Goal: Information Seeking & Learning: Learn about a topic

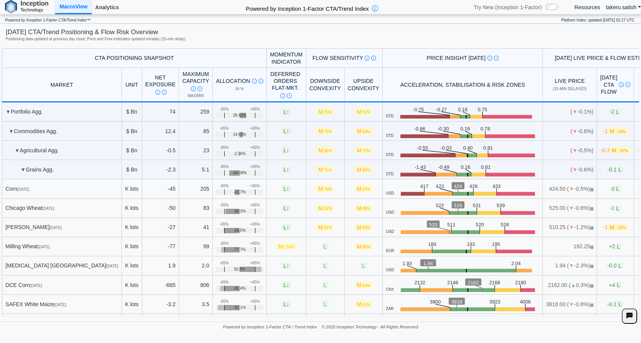
click at [106, 7] on link "Analytics" at bounding box center [107, 7] width 30 height 13
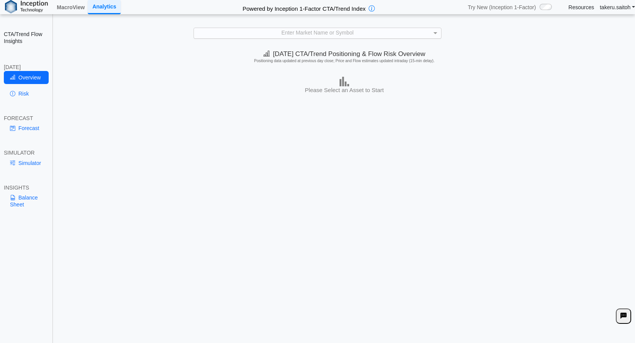
click at [311, 32] on div "Enter Market Name or Symbol" at bounding box center [317, 33] width 247 height 10
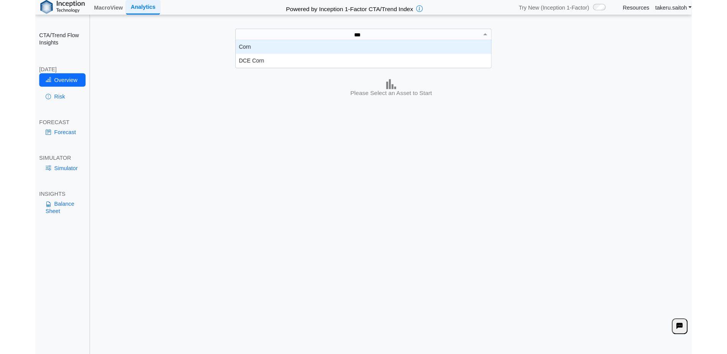
scroll to position [21, 241]
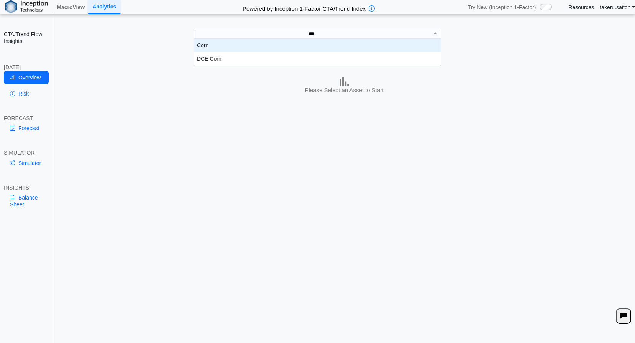
type input "****"
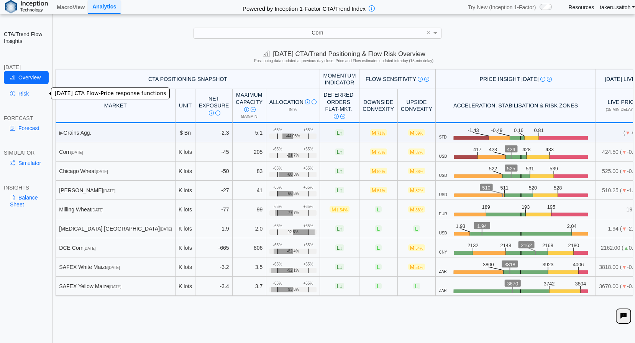
click at [23, 88] on link "Risk" at bounding box center [26, 93] width 45 height 13
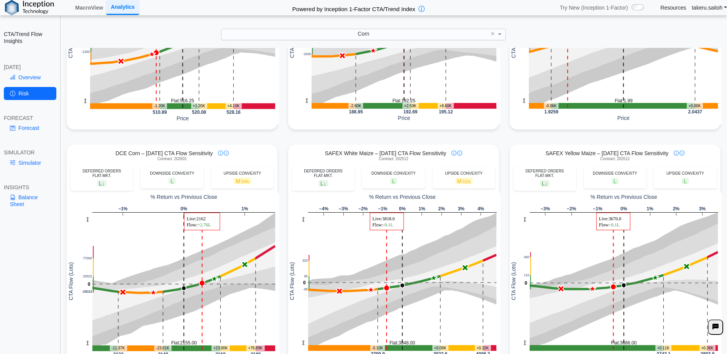
scroll to position [450, 0]
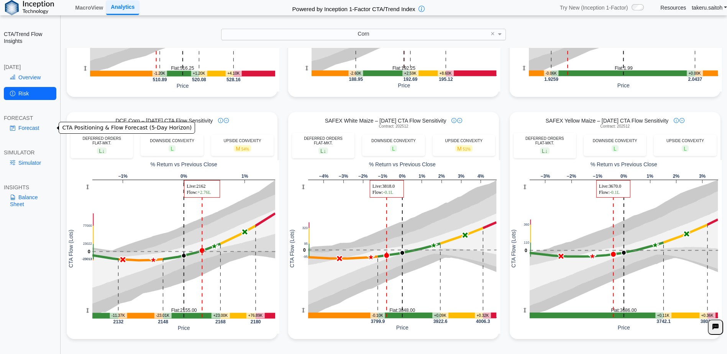
click at [33, 125] on link "Forecast" at bounding box center [30, 127] width 52 height 13
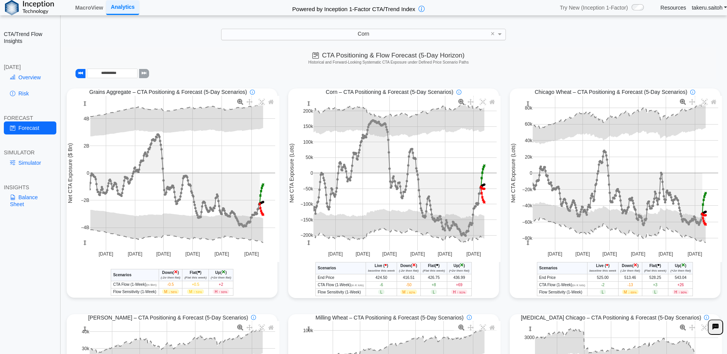
scroll to position [0, 0]
click at [24, 165] on link "Simulator" at bounding box center [30, 162] width 52 height 13
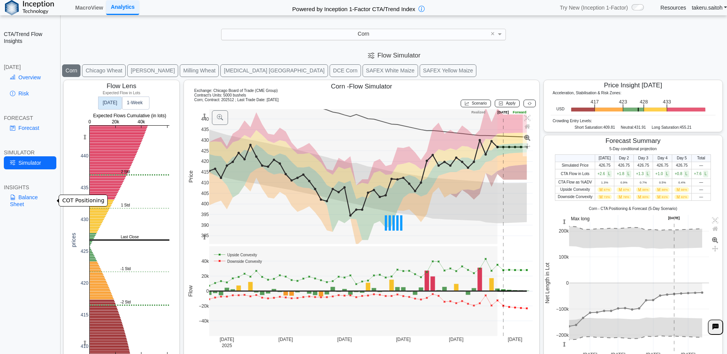
click at [31, 195] on link "Balance Sheet" at bounding box center [30, 201] width 52 height 20
